Goal: Task Accomplishment & Management: Complete application form

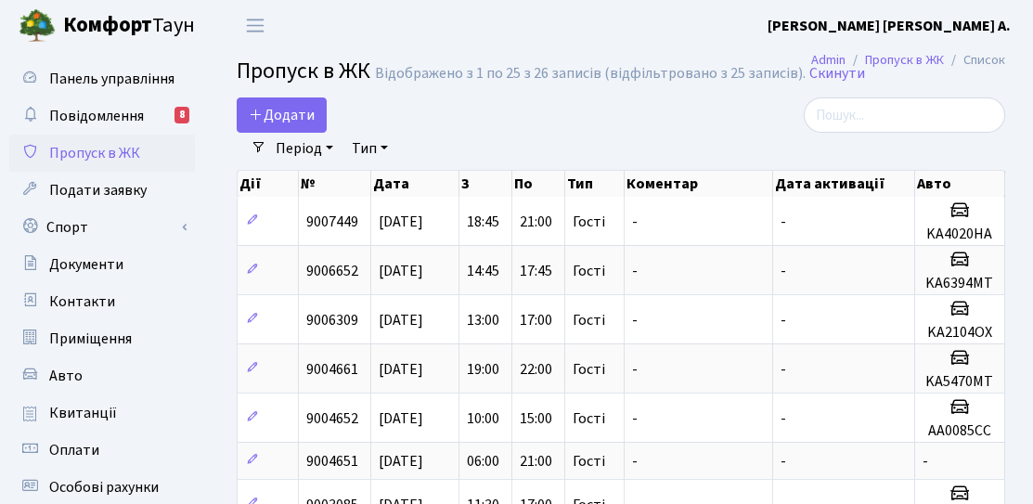
select select "25"
click at [290, 115] on span "Додати" at bounding box center [282, 115] width 66 height 20
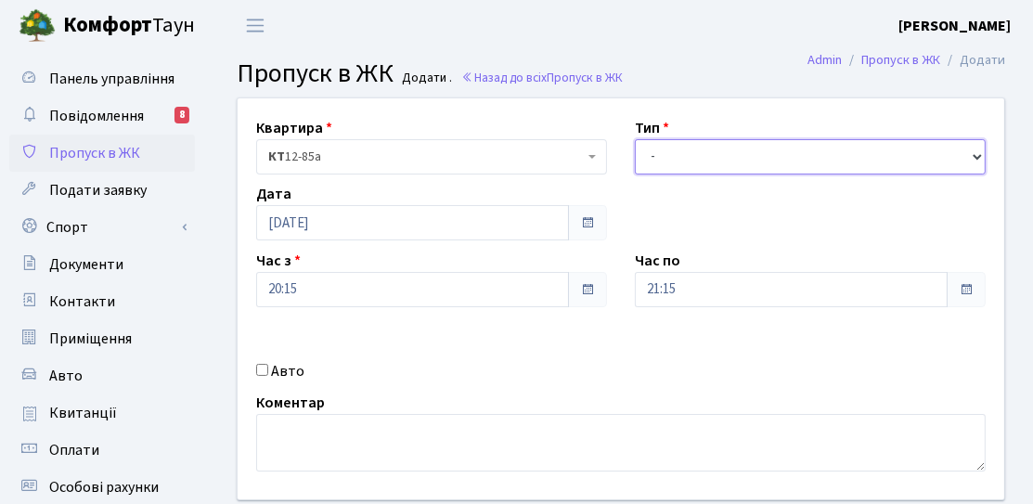
click at [767, 163] on select "- Доставка Таксі Гості Сервіс" at bounding box center [810, 156] width 351 height 35
select select "3"
click at [635, 139] on select "- Доставка Таксі Гості Сервіс" at bounding box center [810, 156] width 351 height 35
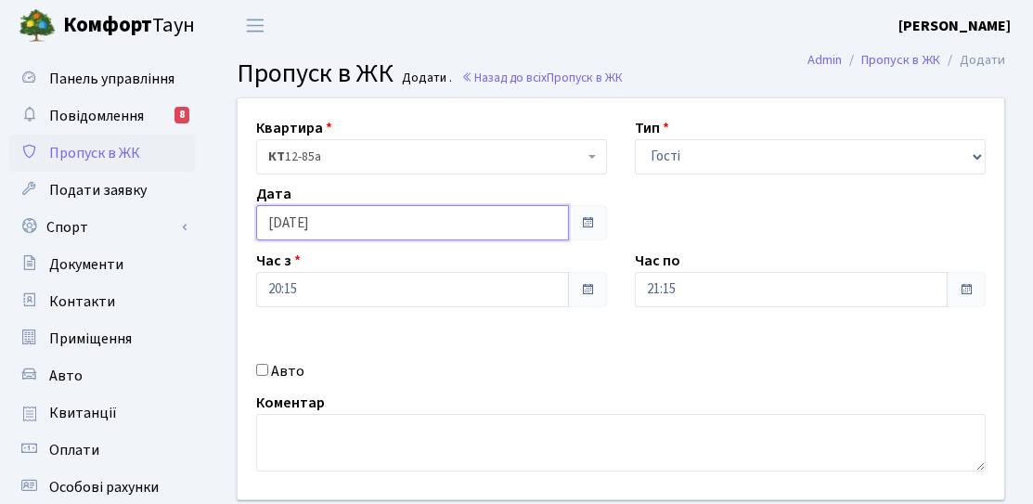
click at [370, 228] on input "[DATE]" at bounding box center [412, 222] width 313 height 35
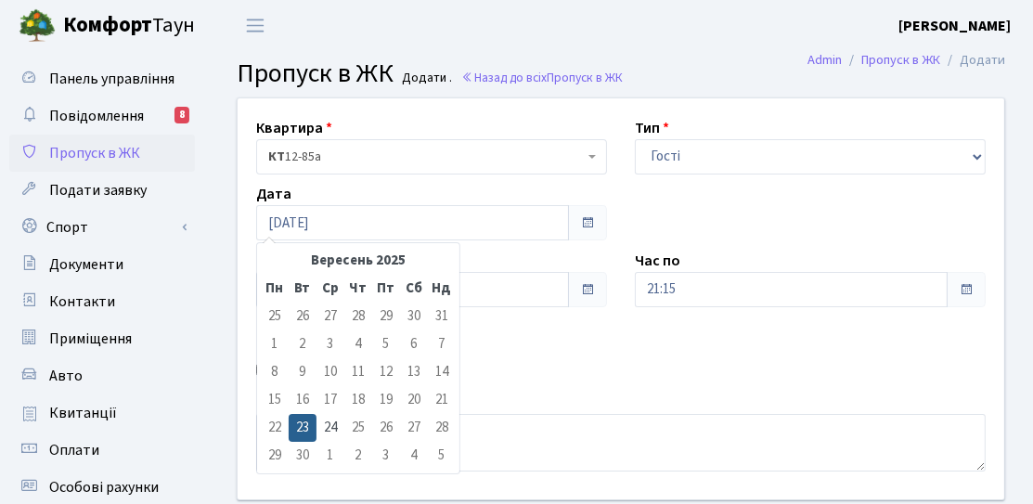
click at [318, 428] on td "24" at bounding box center [330, 428] width 28 height 28
type input "[DATE]"
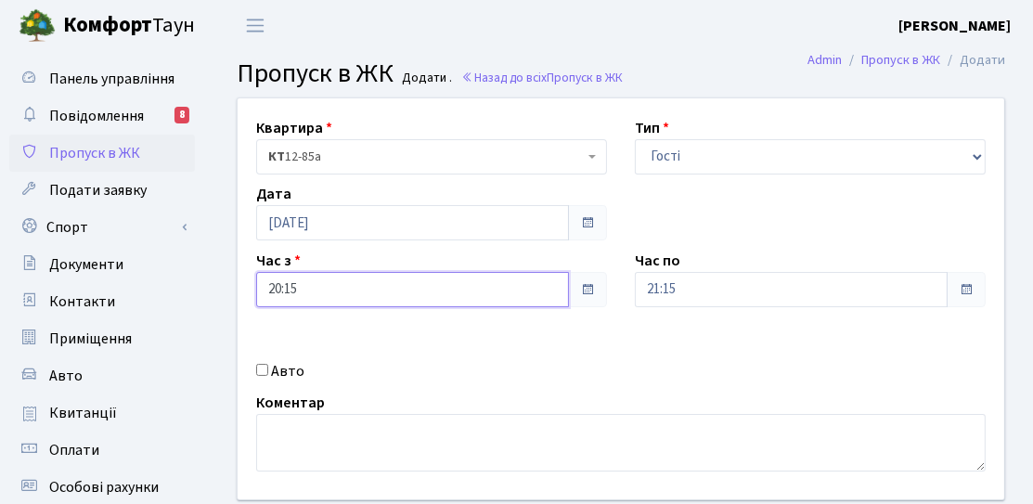
click at [333, 298] on input "20:15" at bounding box center [412, 289] width 313 height 35
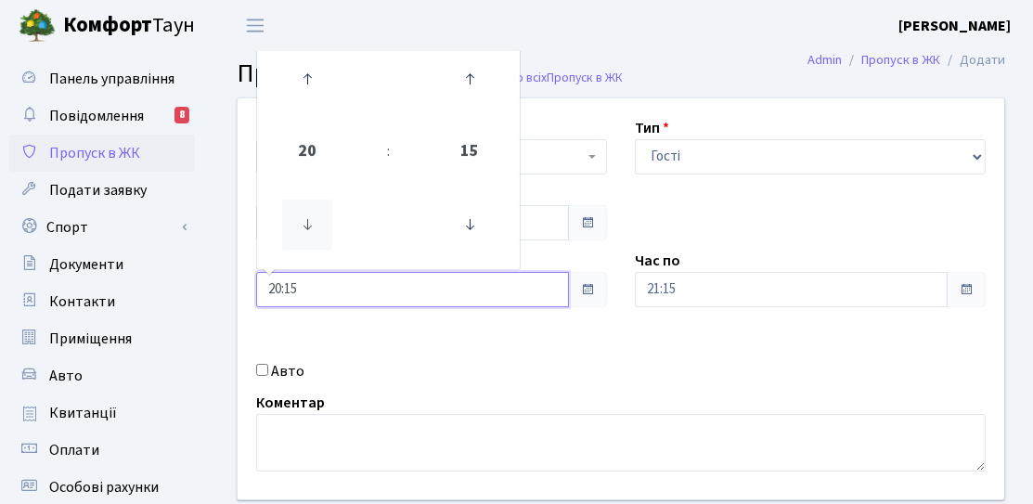
click at [298, 202] on icon at bounding box center [307, 225] width 50 height 50
click at [307, 125] on td "19" at bounding box center [308, 152] width 94 height 65
click at [297, 95] on icon at bounding box center [307, 79] width 50 height 50
click at [296, 95] on icon at bounding box center [307, 79] width 50 height 50
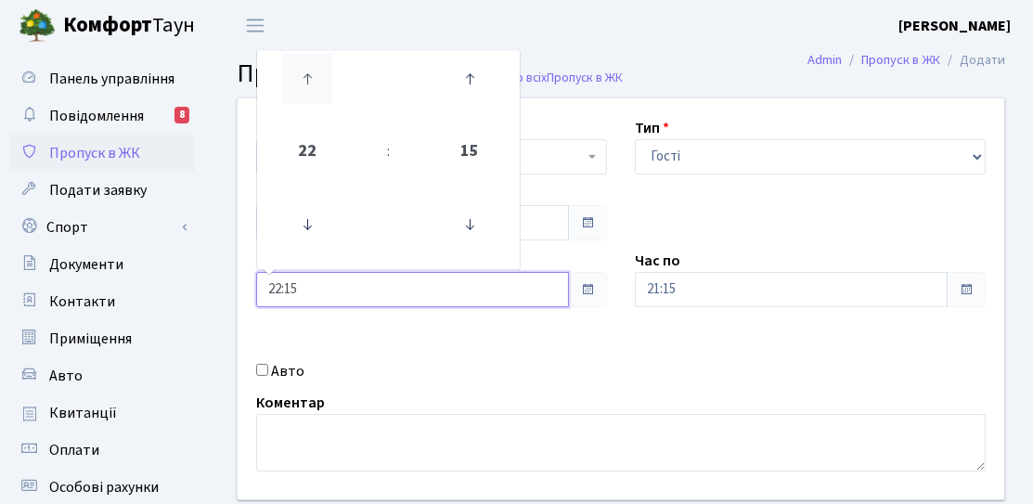
click at [296, 95] on icon at bounding box center [307, 79] width 50 height 50
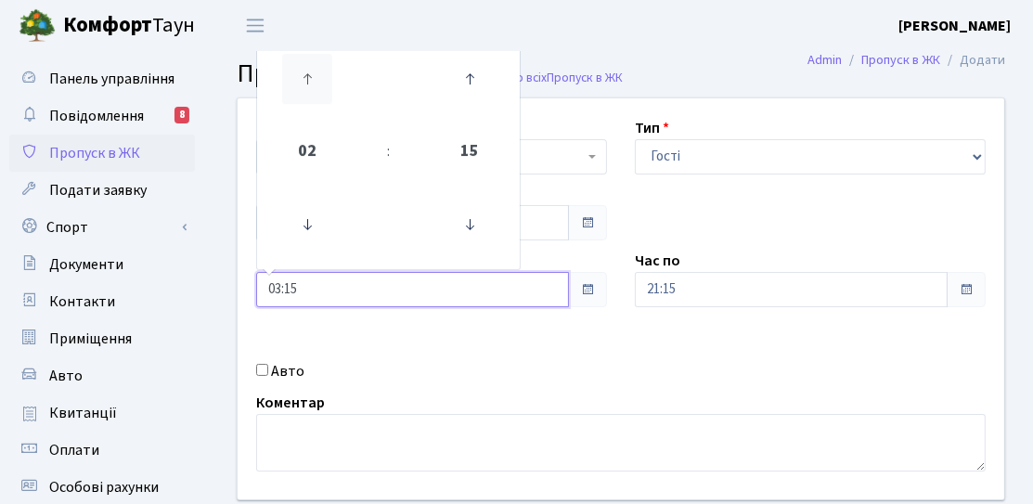
click at [296, 95] on icon at bounding box center [307, 79] width 50 height 50
click at [475, 222] on icon at bounding box center [470, 225] width 50 height 50
type input "06:00"
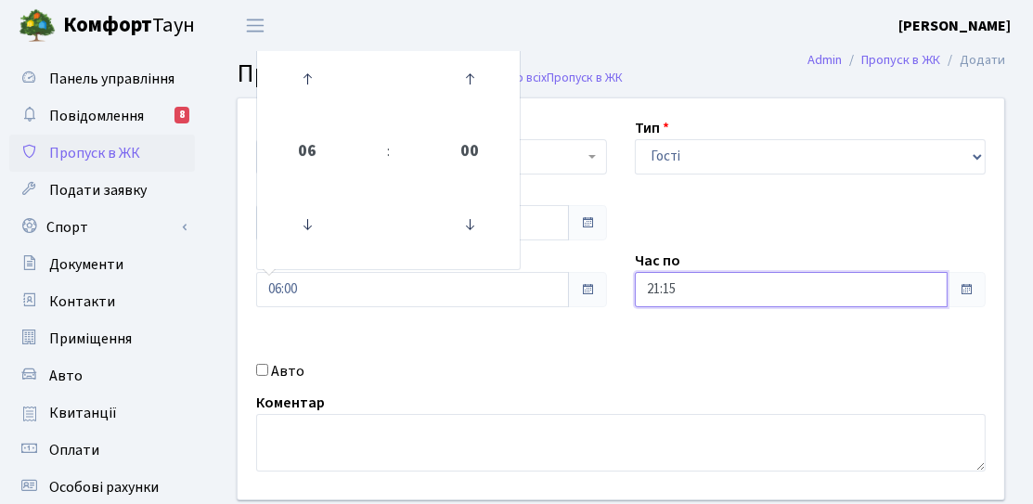
click at [790, 286] on input "21:15" at bounding box center [791, 289] width 313 height 35
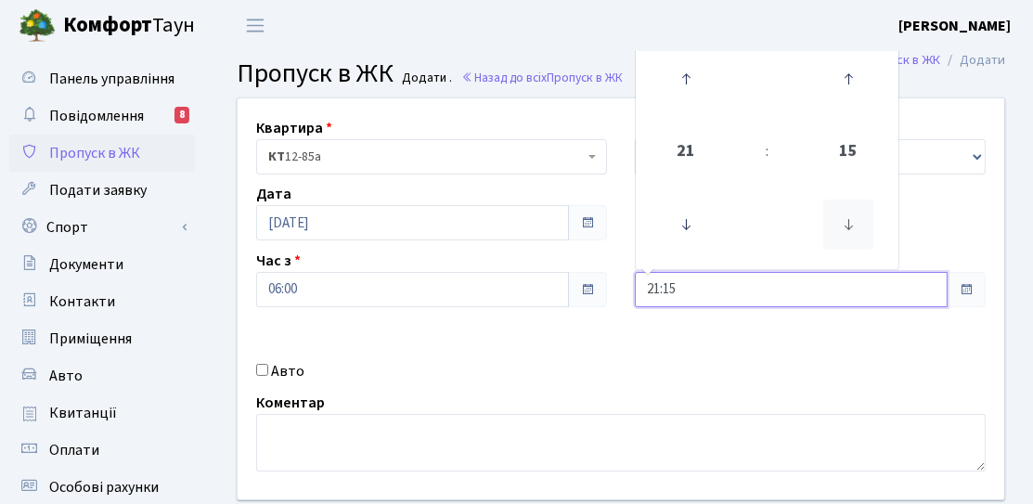
click at [836, 244] on icon at bounding box center [848, 225] width 50 height 50
click at [834, 241] on icon at bounding box center [848, 225] width 50 height 50
click at [857, 238] on icon at bounding box center [848, 225] width 50 height 50
click at [840, 235] on icon at bounding box center [848, 225] width 50 height 50
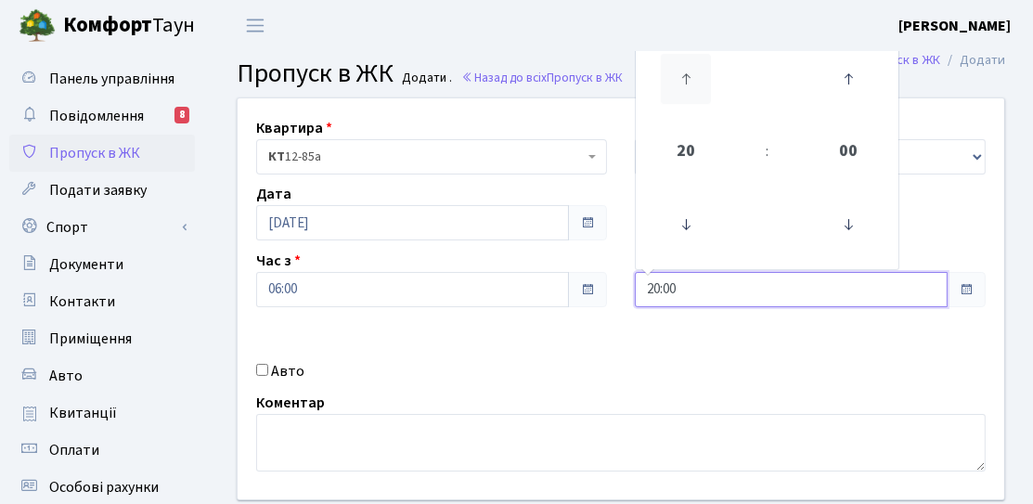
click at [692, 91] on icon at bounding box center [686, 79] width 50 height 50
click at [693, 209] on icon at bounding box center [686, 225] width 50 height 50
type input "21:00"
click at [669, 339] on div "Квартира <b>КТ</b>&nbsp;&nbsp;&nbsp;&nbsp;12-85а КТ 12-85а Тип - Доставка Таксі…" at bounding box center [621, 298] width 794 height 401
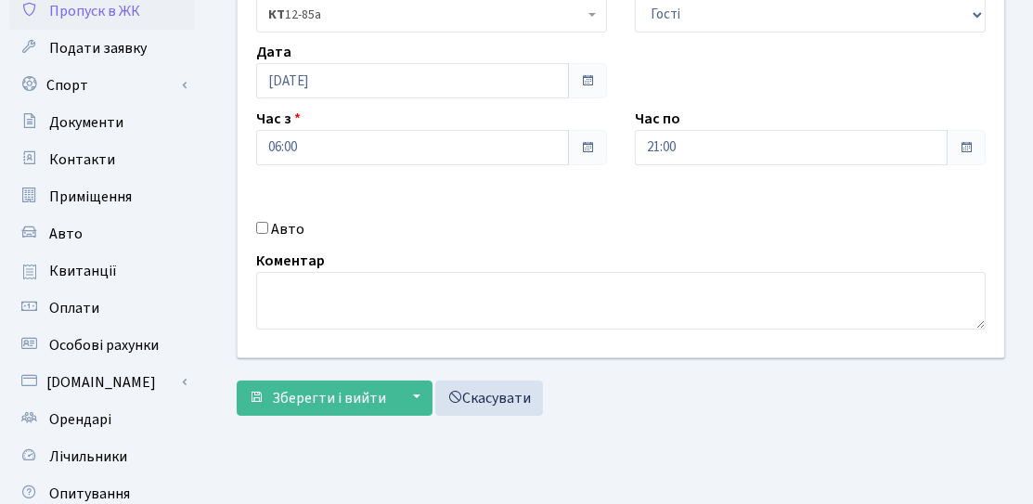
scroll to position [278, 0]
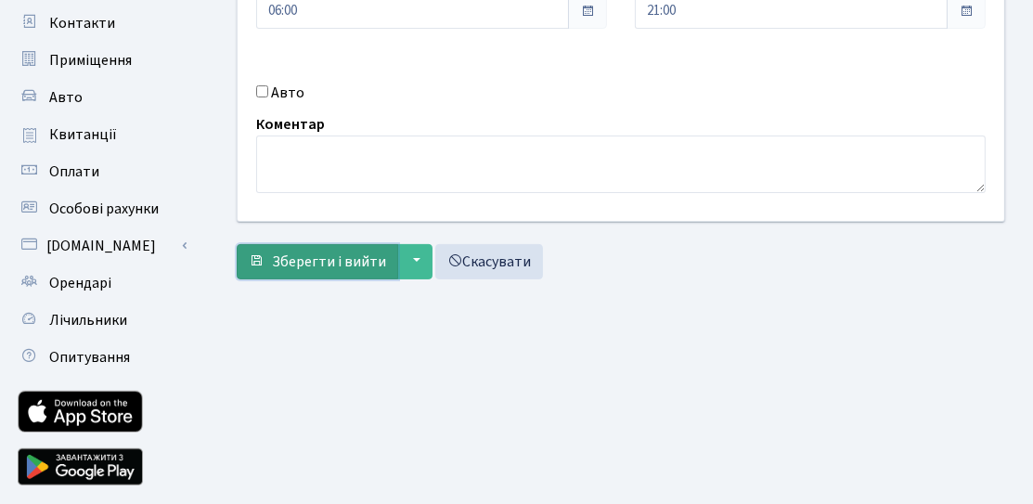
click at [338, 269] on span "Зберегти і вийти" at bounding box center [329, 261] width 114 height 20
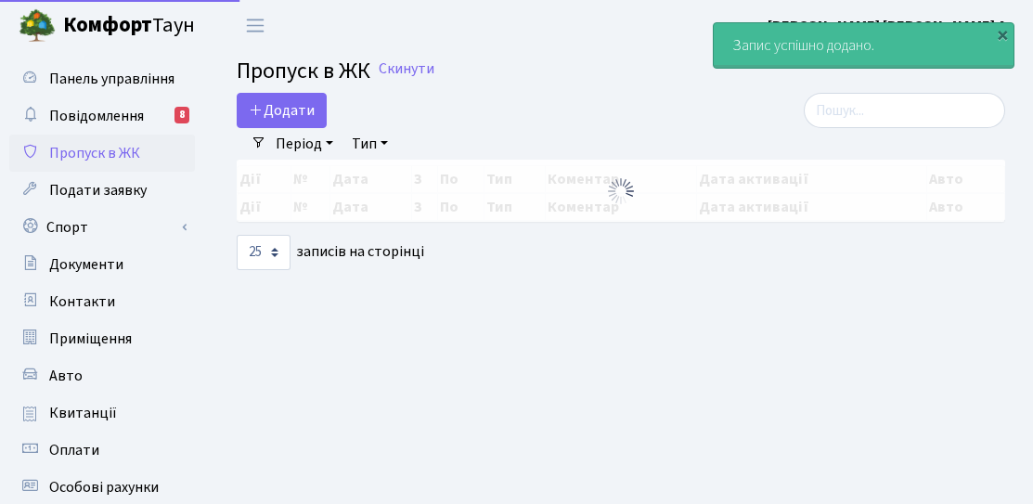
select select "25"
